Goal: Task Accomplishment & Management: Manage account settings

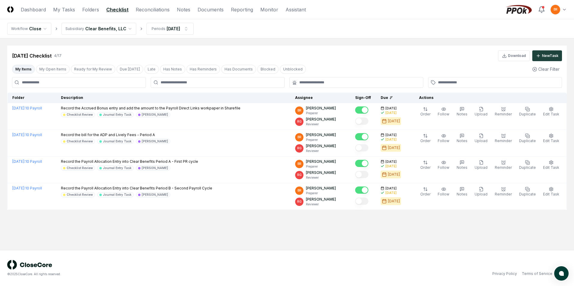
click at [127, 30] on html "CloseCore Dashboard My Tasks Folders Checklist Reconciliations Notes Documents …" at bounding box center [287, 143] width 574 height 286
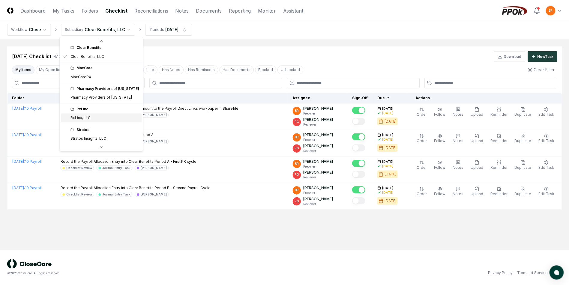
scroll to position [17, 0]
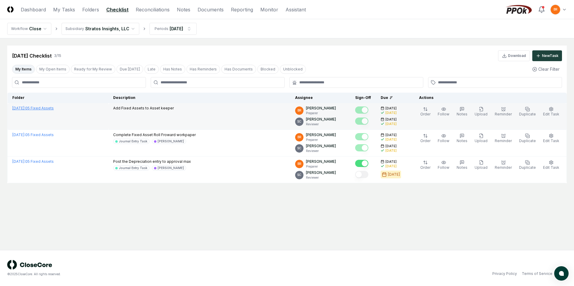
click at [49, 107] on link "[DATE] : 05 Fixed Assets" at bounding box center [32, 108] width 41 height 5
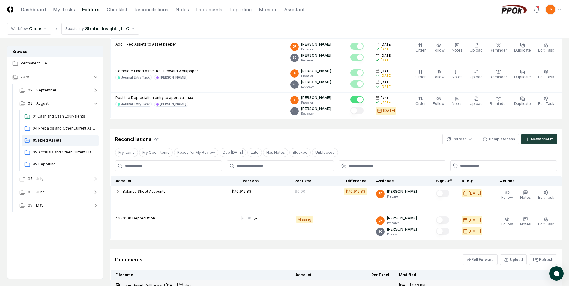
scroll to position [143, 0]
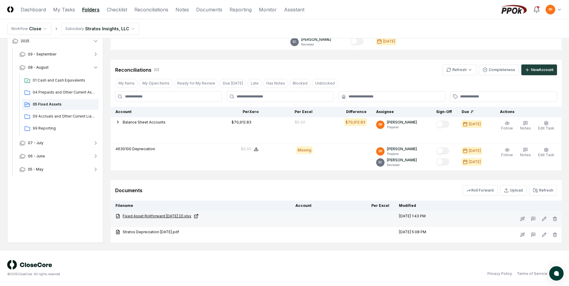
click at [159, 216] on link "Fixed Asset Rollforward [DATE] (2).xlsx" at bounding box center [201, 216] width 170 height 5
click at [556, 218] on icon "button" at bounding box center [555, 219] width 5 height 5
click at [556, 257] on button "Delete" at bounding box center [554, 253] width 22 height 12
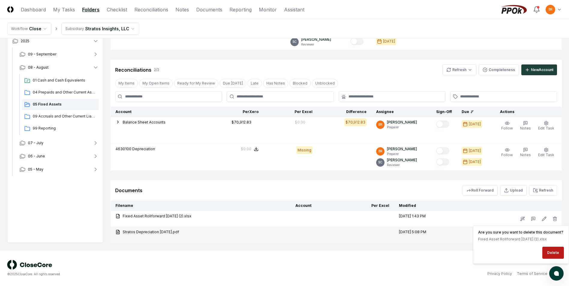
scroll to position [127, 0]
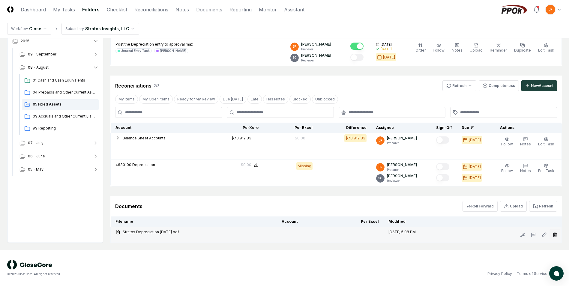
click at [555, 234] on icon "button" at bounding box center [555, 235] width 5 height 5
click at [544, 268] on button "Delete" at bounding box center [554, 269] width 22 height 12
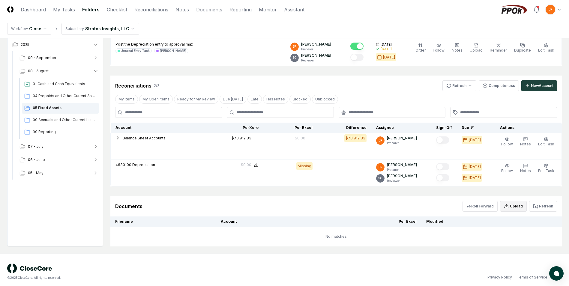
click at [519, 208] on button "Upload" at bounding box center [513, 206] width 27 height 11
click at [516, 241] on input "file" at bounding box center [514, 241] width 86 height 11
click at [524, 240] on input "file" at bounding box center [514, 241] width 86 height 11
type input "**********"
click at [540, 257] on button "Upload" at bounding box center [546, 257] width 23 height 12
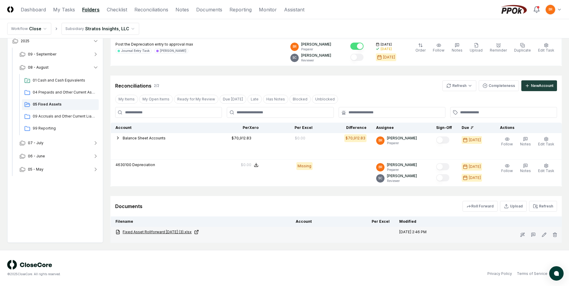
click at [118, 233] on icon at bounding box center [118, 232] width 5 height 5
click at [199, 233] on icon at bounding box center [196, 232] width 5 height 5
